Goal: Check status: Check status

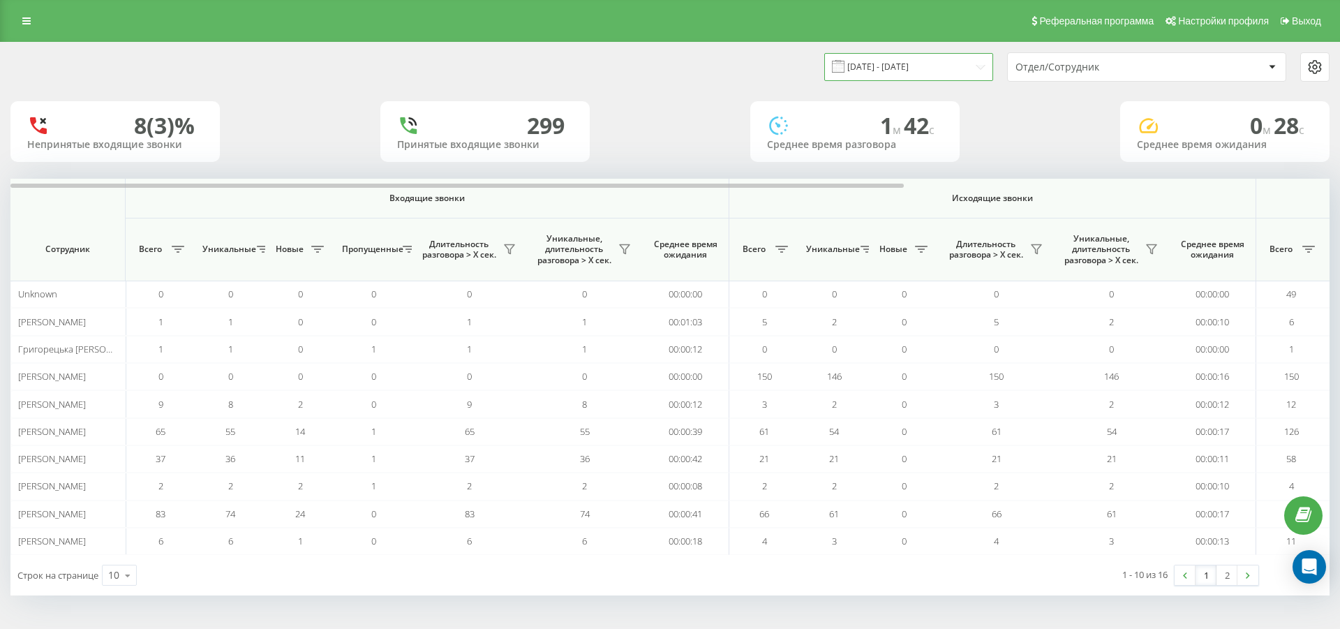
click at [975, 66] on input "[DATE] - [DATE]" at bounding box center [908, 66] width 169 height 27
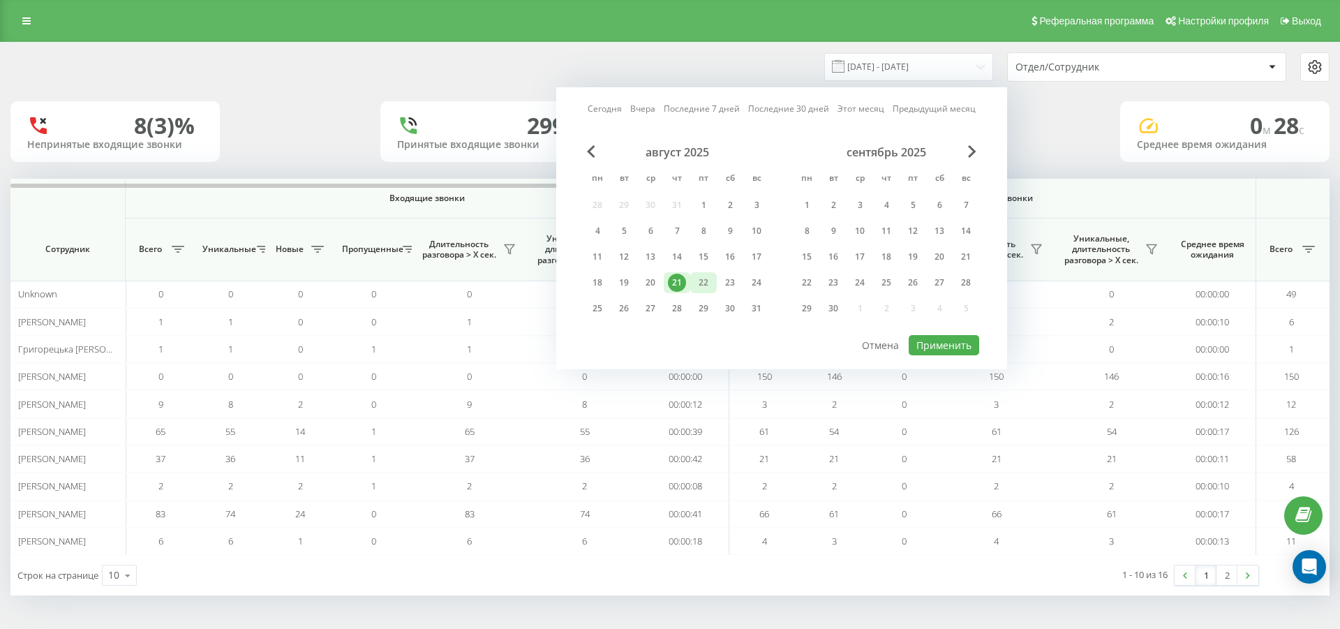
click at [703, 280] on div "22" at bounding box center [703, 283] width 18 height 18
click at [945, 346] on button "Применить" at bounding box center [943, 345] width 70 height 20
type input "[DATE] - [DATE]"
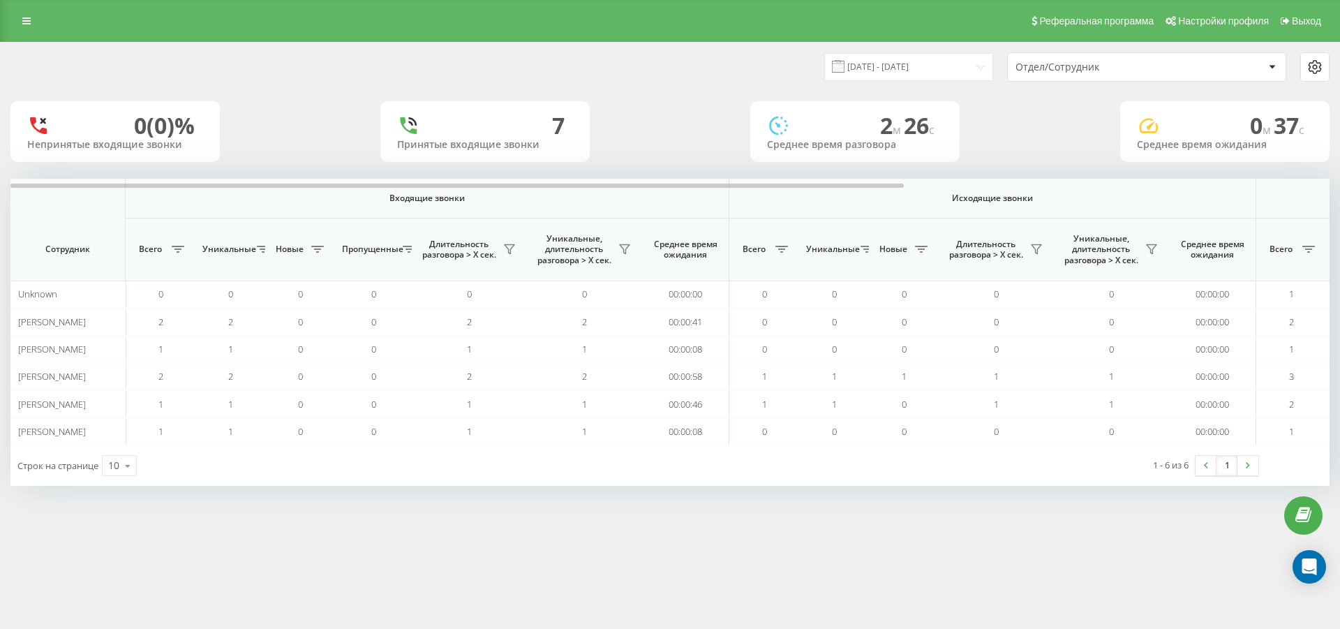
click at [1274, 62] on div at bounding box center [1272, 67] width 16 height 17
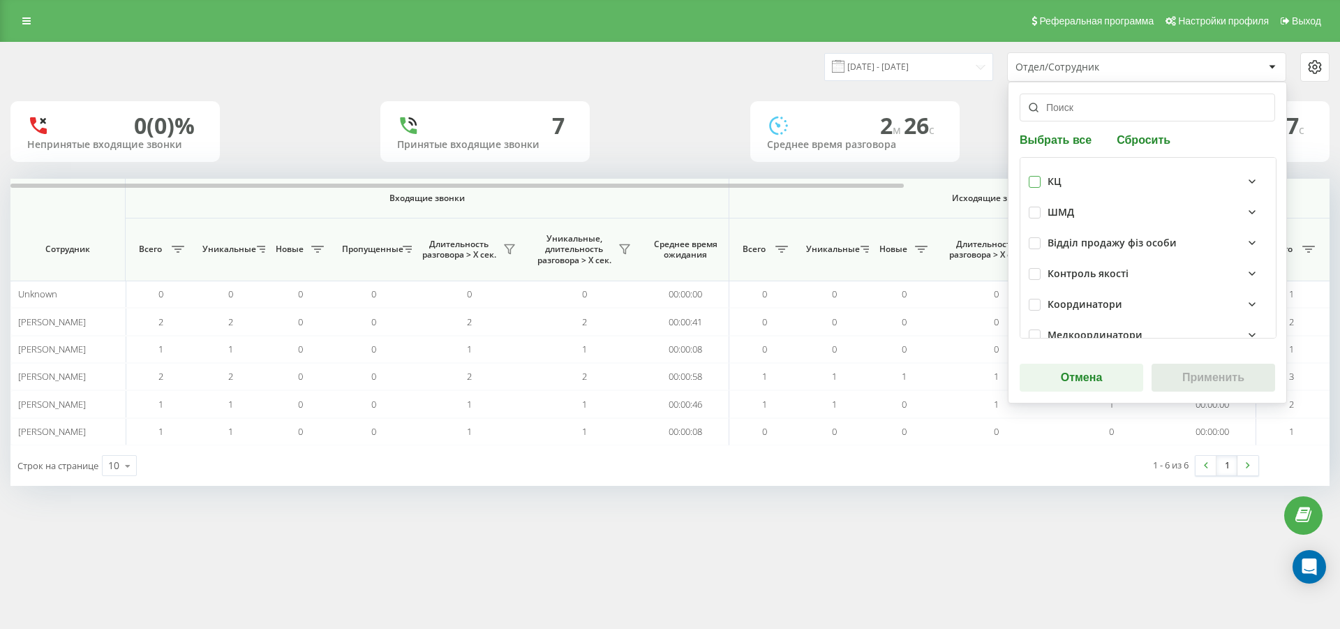
click at [1031, 176] on label at bounding box center [1034, 176] width 12 height 0
checkbox input "true"
click at [1176, 373] on button "Применить" at bounding box center [1213, 378] width 124 height 28
